Goal: Task Accomplishment & Management: Complete application form

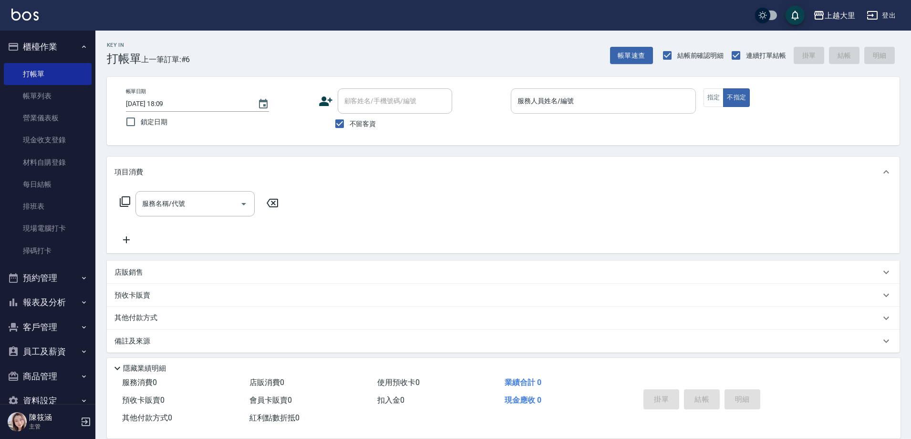
click at [568, 89] on div "服務人員姓名/編號" at bounding box center [603, 100] width 185 height 25
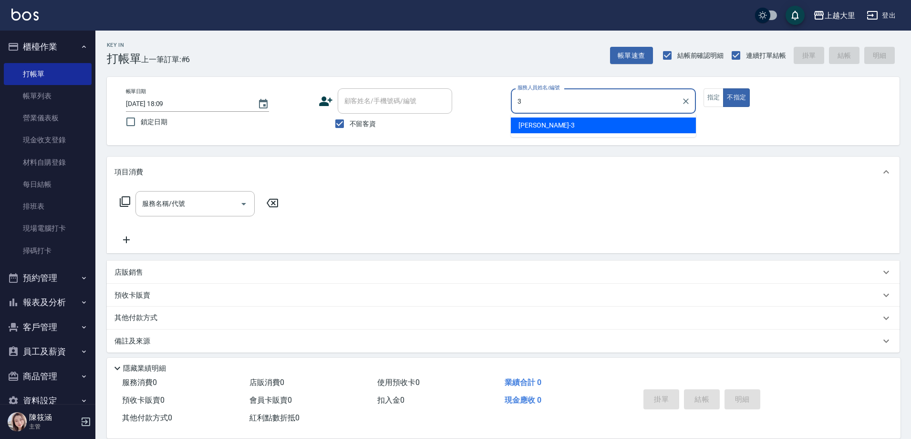
type input "[PERSON_NAME]-3"
type button "false"
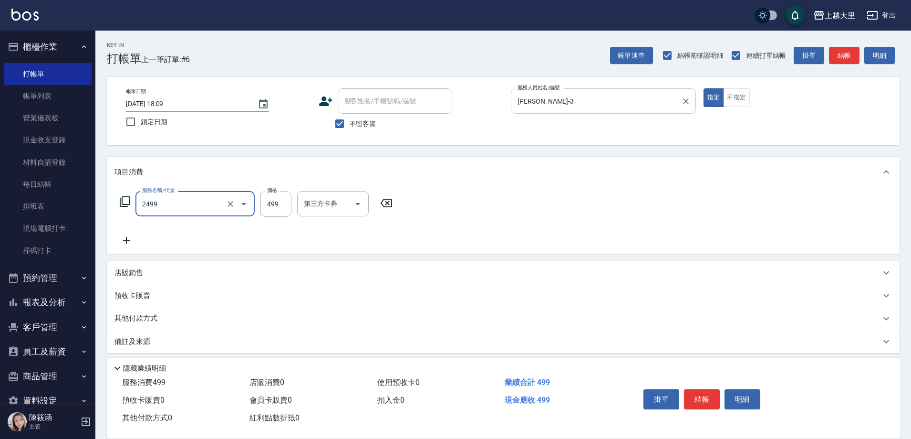
type input "499洗剪(2499)"
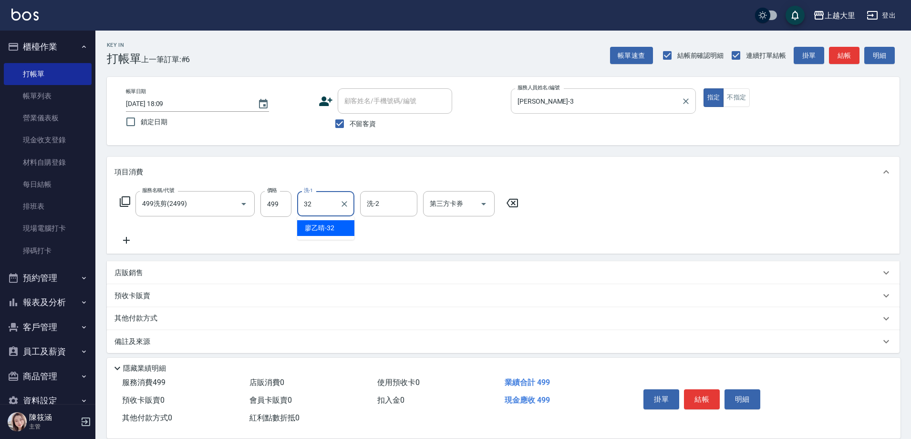
type input "[PERSON_NAME]-32"
click at [285, 207] on input "499" at bounding box center [276, 204] width 31 height 26
type input "399"
click at [485, 200] on icon "Open" at bounding box center [483, 203] width 11 height 11
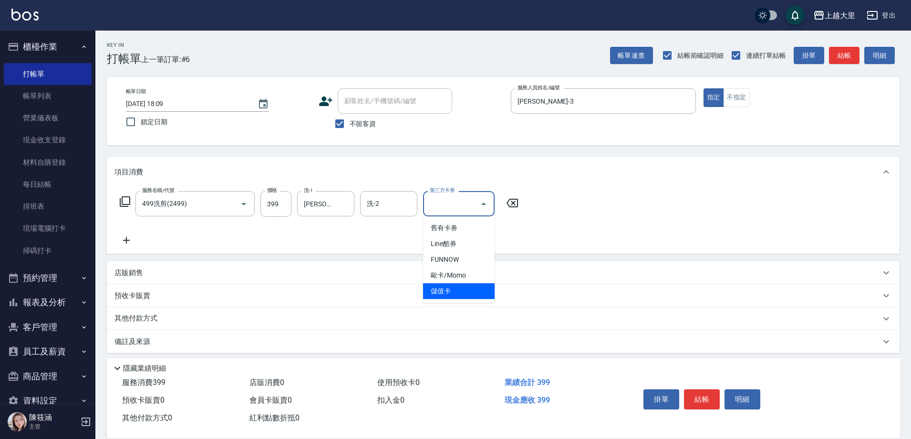
click at [482, 284] on span "儲值卡" at bounding box center [459, 291] width 72 height 16
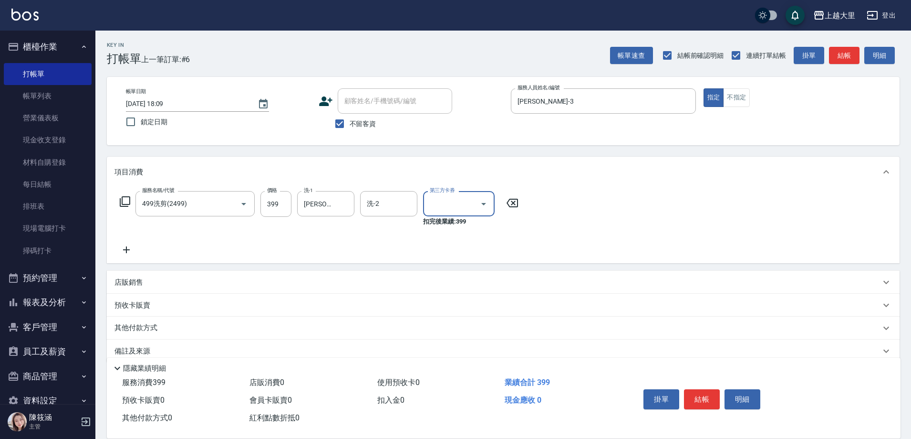
type input "儲值卡"
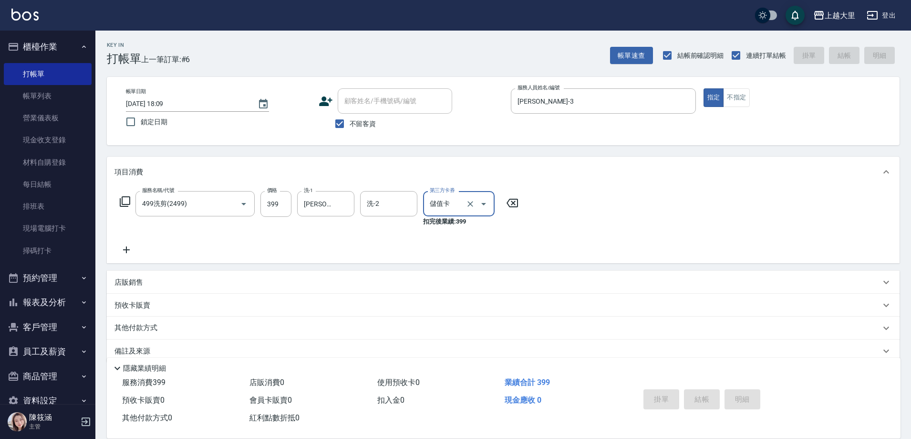
type input "[DATE] 19:12"
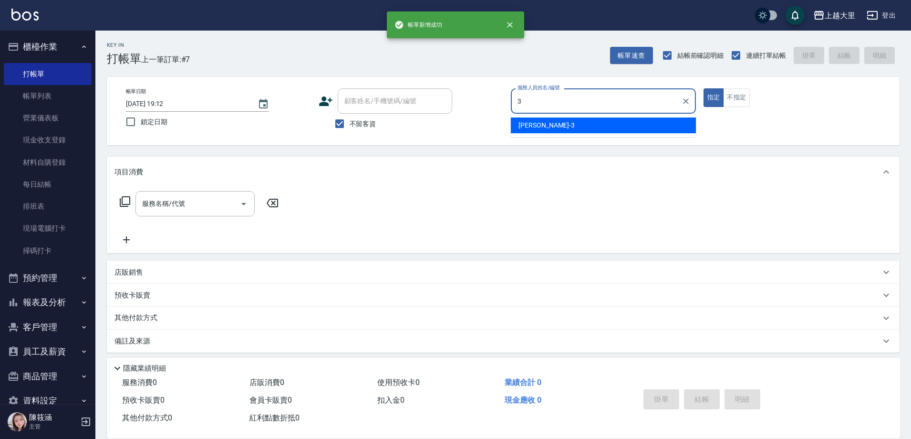
type input "[PERSON_NAME]-3"
type button "true"
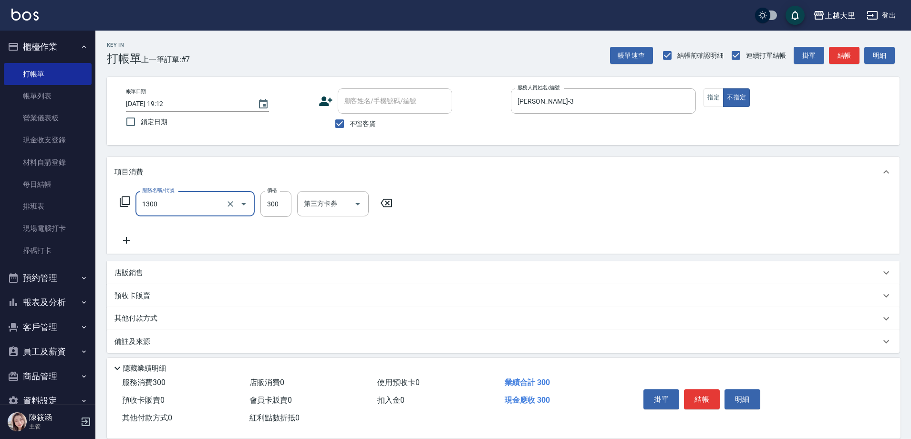
type input "健康洗髮(1300)"
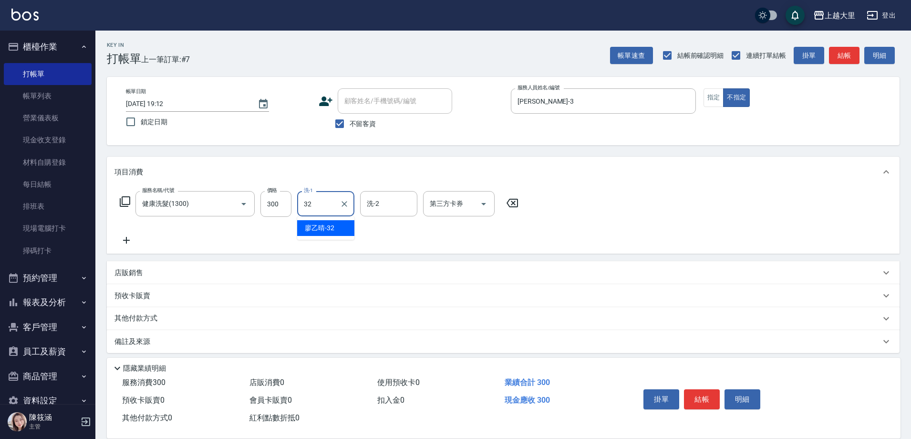
type input "[PERSON_NAME]-32"
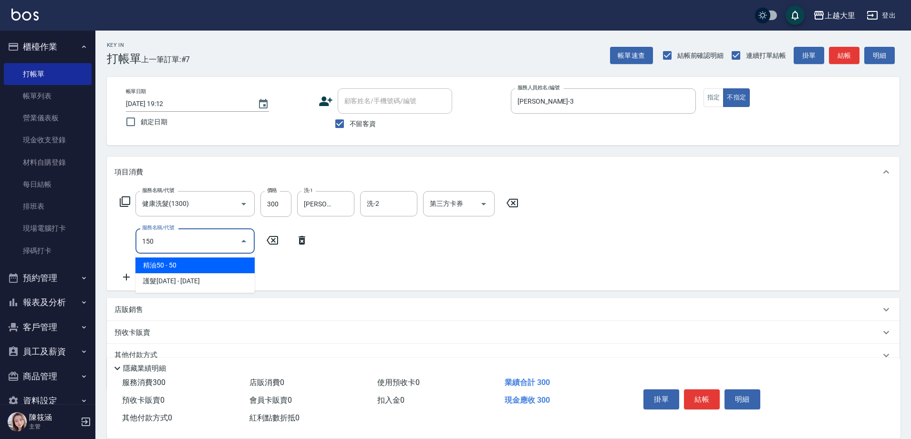
type input "精油50(150)"
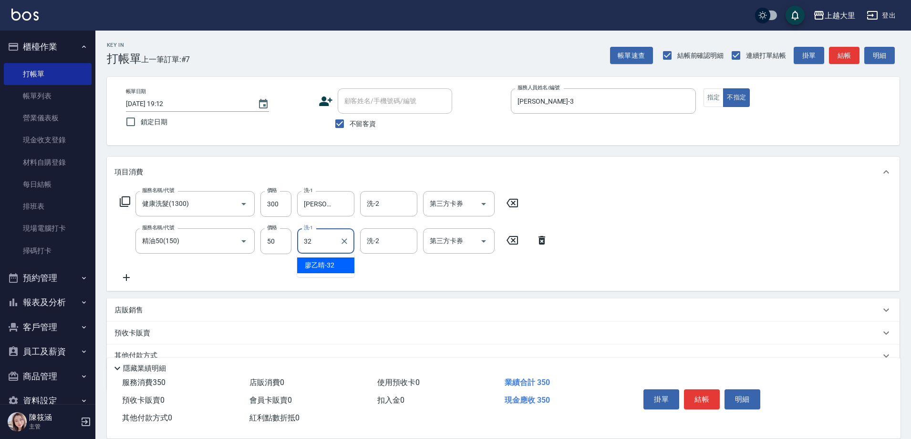
type input "[PERSON_NAME]-32"
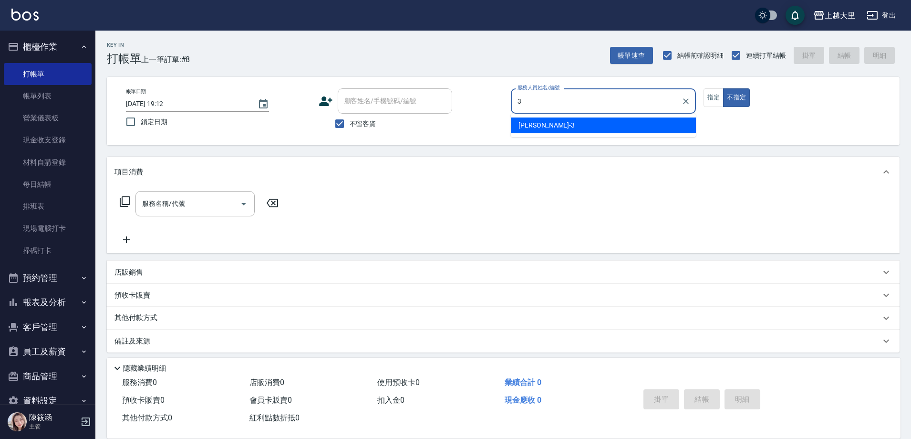
type input "[PERSON_NAME]-3"
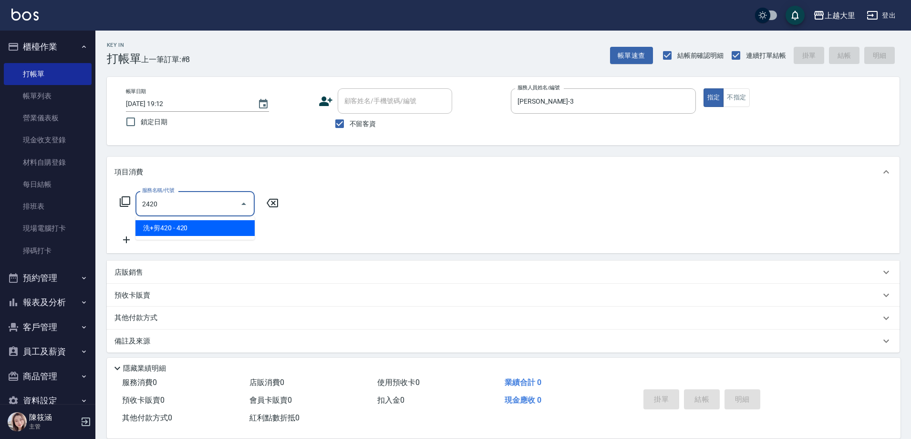
type input "洗+剪420(2420)"
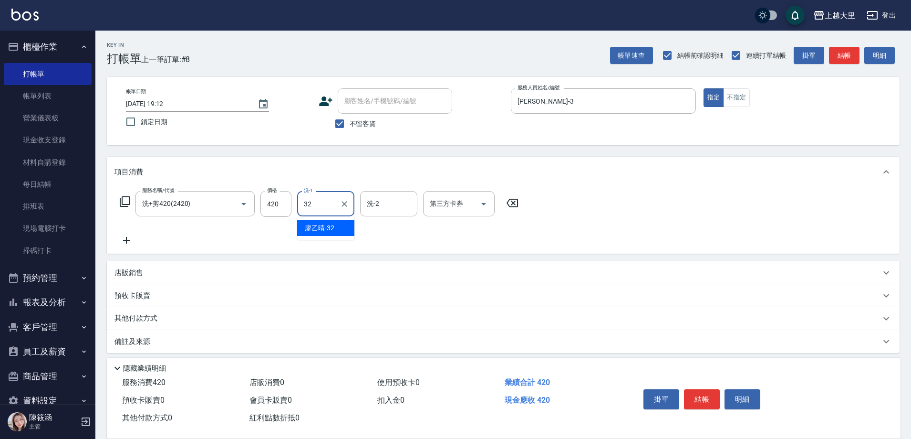
type input "[PERSON_NAME]-32"
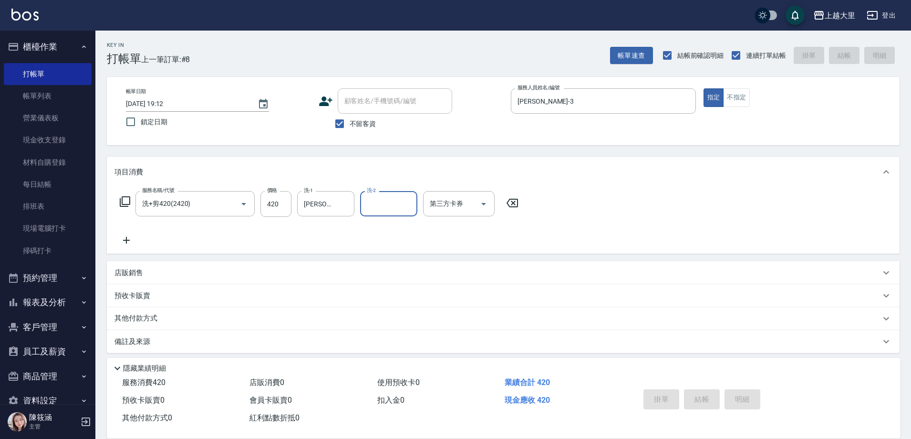
type input "[DATE] 19:13"
